Goal: Task Accomplishment & Management: Manage account settings

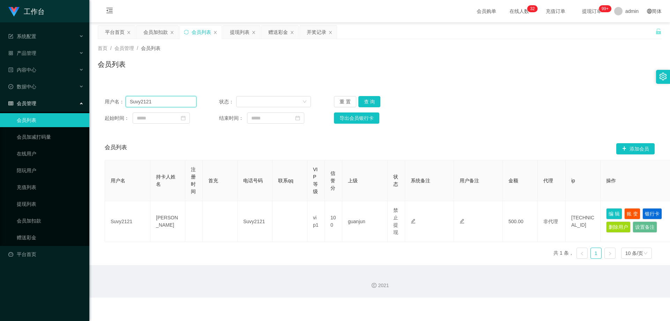
drag, startPoint x: 55, startPoint y: 111, endPoint x: 115, endPoint y: 128, distance: 62.0
click at [48, 116] on section "工作台 系统配置 产品管理 内容中心 数据中心 会员管理 会员列表 会员加减打码量 在线用户 陪玩用户 充值列表 提现列表 会员加扣款 赠送彩金 平台首页 保…" at bounding box center [335, 149] width 670 height 298
paste input "85907999"
type input "85907999"
drag, startPoint x: 370, startPoint y: 101, endPoint x: 373, endPoint y: 104, distance: 3.7
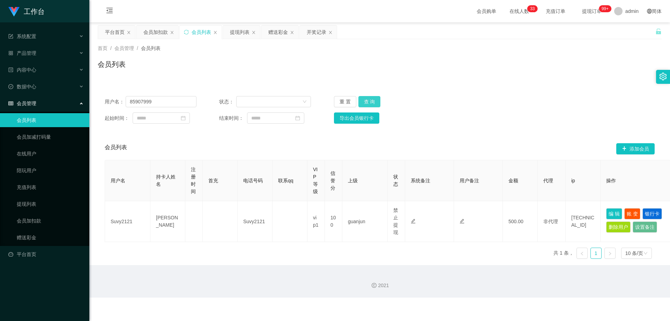
click at [370, 101] on button "查 询" at bounding box center [370, 101] width 22 height 11
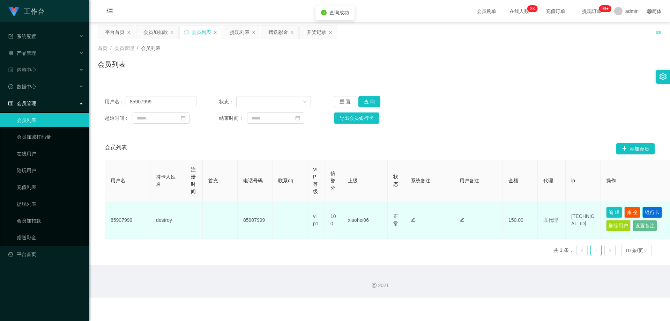
click at [656, 208] on button "银行卡" at bounding box center [653, 212] width 20 height 11
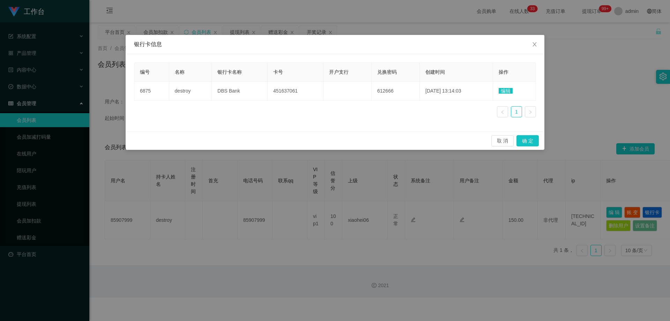
click at [338, 119] on div "编号 名称 银行卡名称 卡号 开户支行 兑换密码 创建时间 操作 6875 destroy DBS Bank 451637061 612666 [DATE] …" at bounding box center [335, 93] width 402 height 60
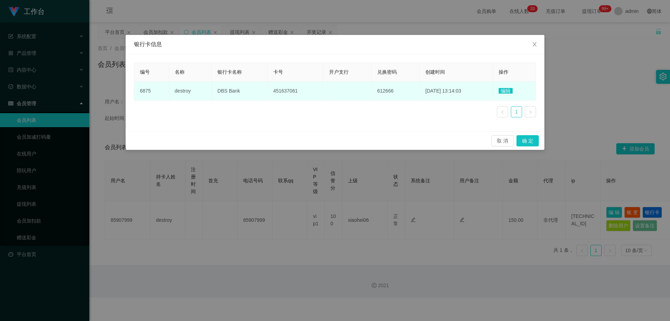
click at [509, 90] on span "编辑" at bounding box center [506, 91] width 14 height 6
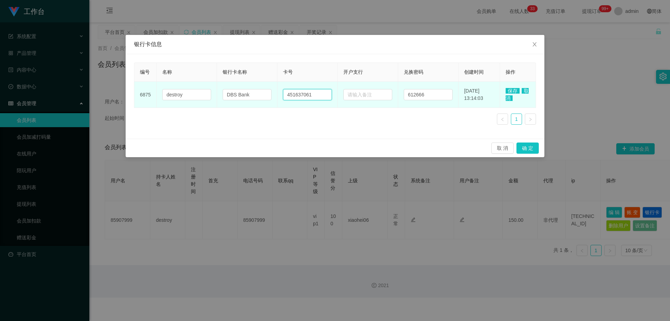
drag, startPoint x: 319, startPoint y: 94, endPoint x: 267, endPoint y: 107, distance: 53.5
click at [255, 105] on tr "6875 destroy DBS Bank 451637061 612666 [DATE] 13:14:03 保存 取消" at bounding box center [335, 95] width 402 height 26
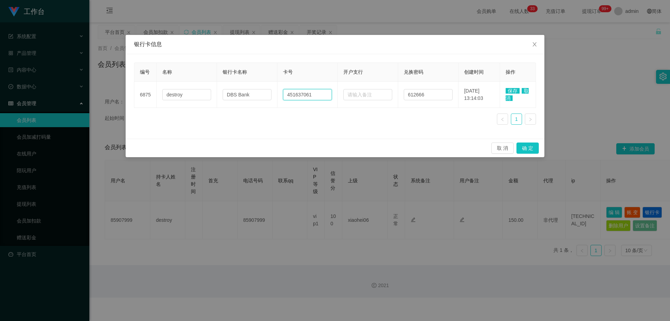
paste input "85907999"
type input "85907999"
click at [511, 90] on span "保存" at bounding box center [513, 91] width 14 height 6
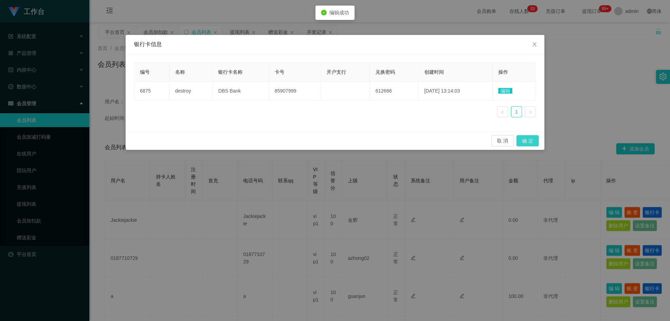
click at [528, 139] on button "确 定" at bounding box center [528, 140] width 22 height 11
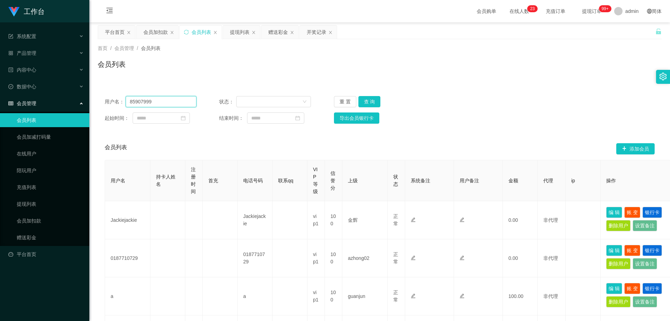
drag, startPoint x: 64, startPoint y: 104, endPoint x: 93, endPoint y: 108, distance: 29.2
click at [64, 105] on section "工作台 系统配置 产品管理 内容中心 数据中心 会员管理 会员列表 会员加减打码量 在线用户 陪玩用户 充值列表 提现列表 会员加扣款 赠送彩金 平台首页 保…" at bounding box center [335, 318] width 670 height 637
paste input "a"
type input "a"
click at [363, 101] on button "查 询" at bounding box center [370, 101] width 22 height 11
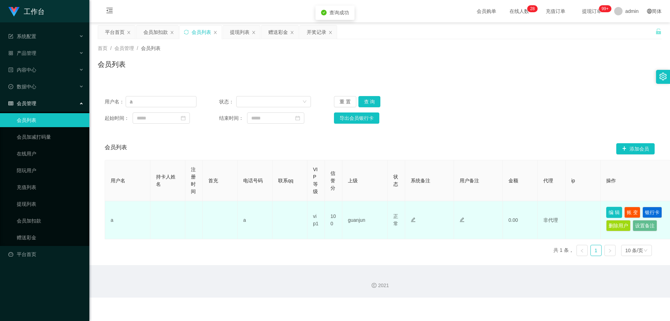
click at [610, 214] on button "编 辑" at bounding box center [615, 212] width 16 height 11
type input "a"
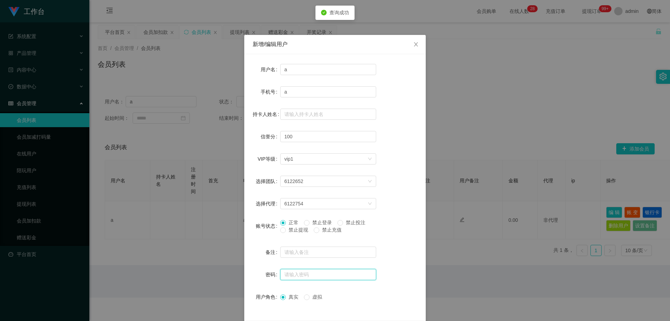
click at [297, 276] on input "text" at bounding box center [328, 274] width 96 height 11
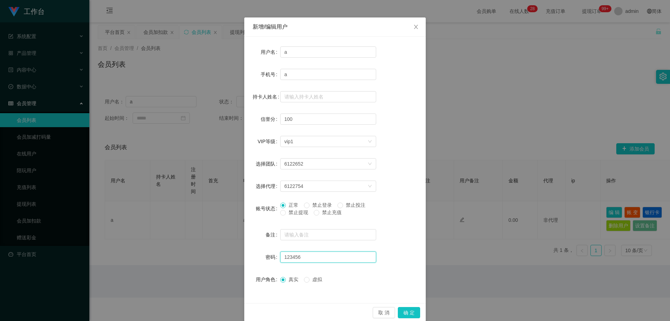
scroll to position [27, 0]
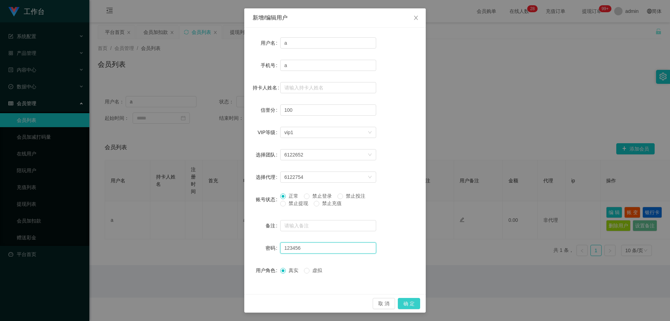
type input "123456"
click at [415, 304] on button "确 定" at bounding box center [409, 303] width 22 height 11
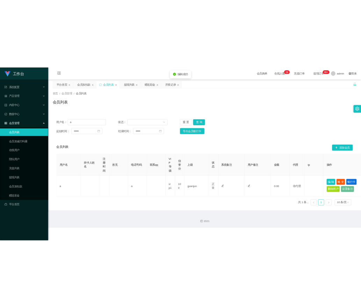
scroll to position [0, 0]
